Goal: Task Accomplishment & Management: Manage account settings

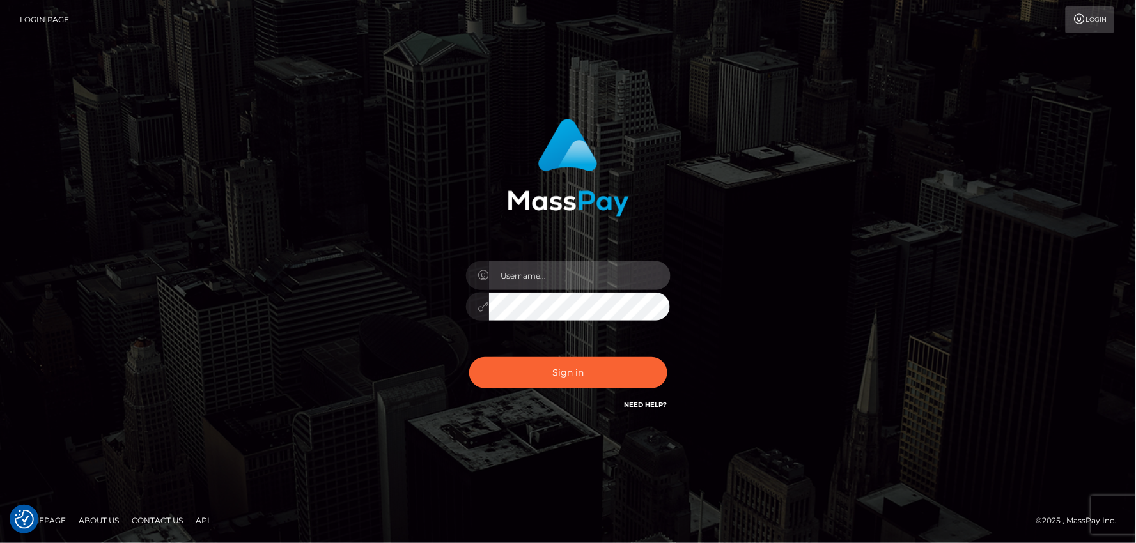
click at [529, 269] on input "text" at bounding box center [580, 276] width 182 height 29
type input "mdemassi"
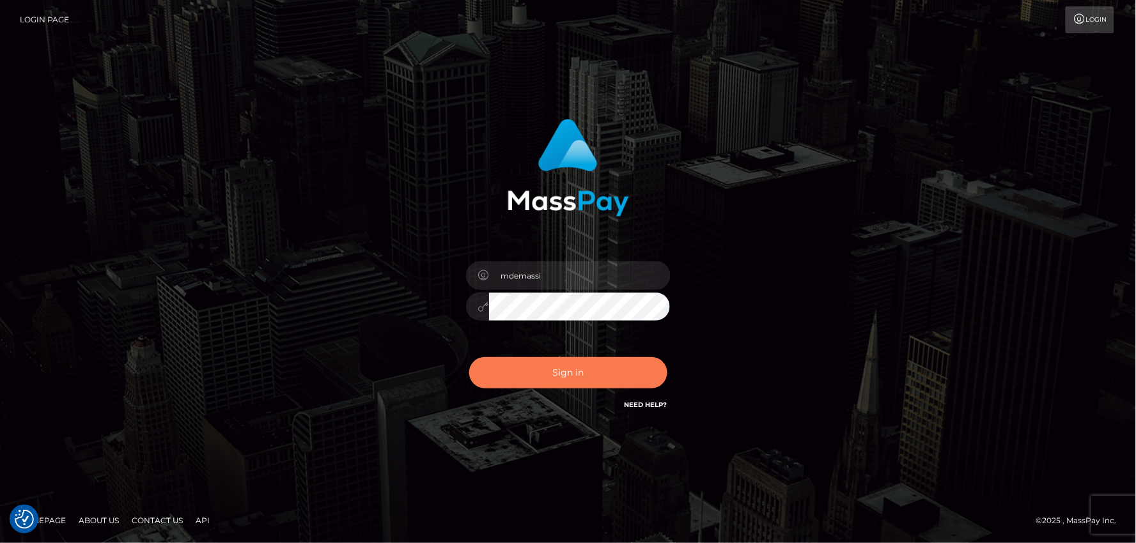
click at [549, 366] on button "Sign in" at bounding box center [568, 372] width 198 height 31
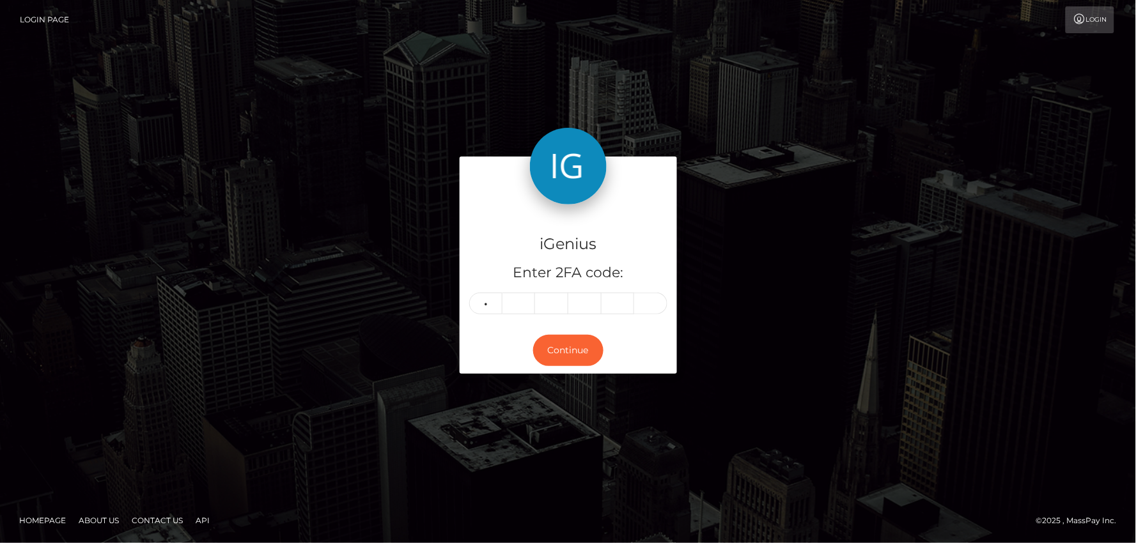
type input "2"
type input "8"
type input "4"
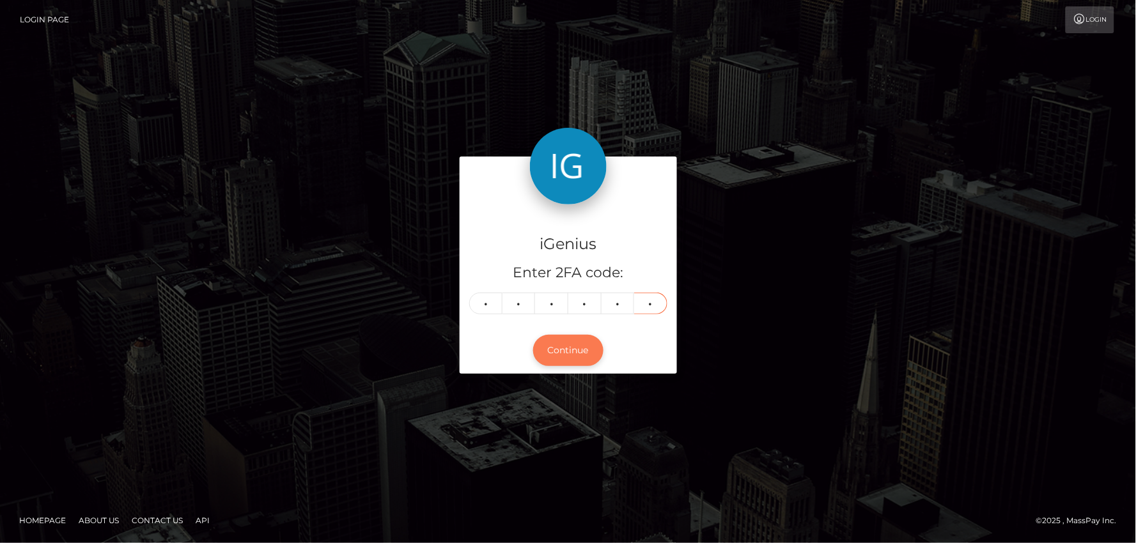
type input "2"
click at [582, 350] on button "Continue" at bounding box center [568, 350] width 70 height 31
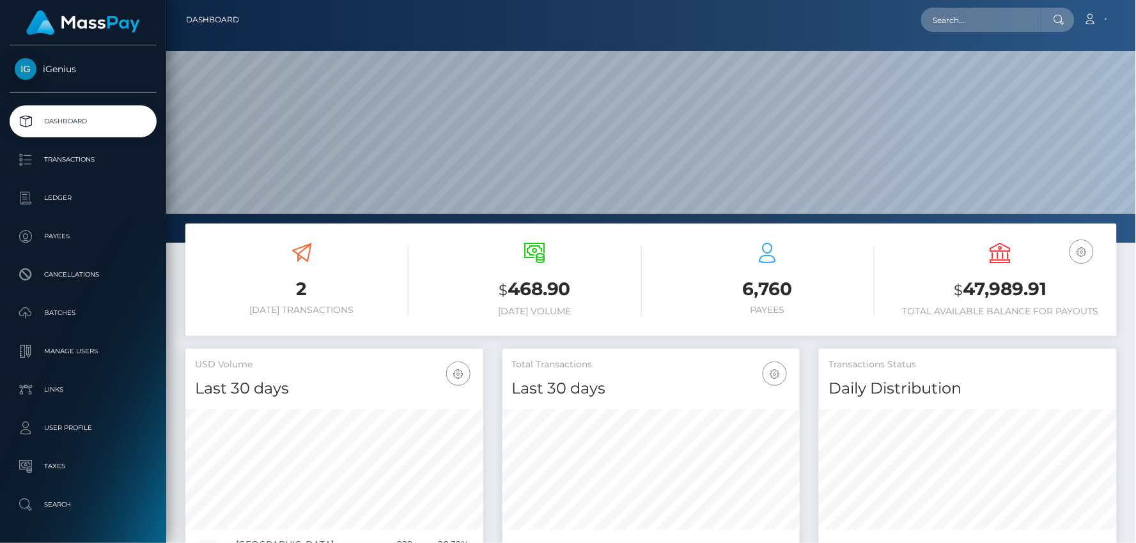
scroll to position [226, 298]
drag, startPoint x: 959, startPoint y: 291, endPoint x: 1005, endPoint y: 290, distance: 46.0
click at [1046, 294] on h3 "$ 47,989.91" at bounding box center [1001, 290] width 214 height 26
